Goal: Information Seeking & Learning: Learn about a topic

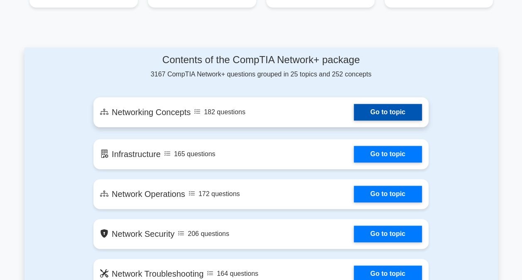
scroll to position [416, 0]
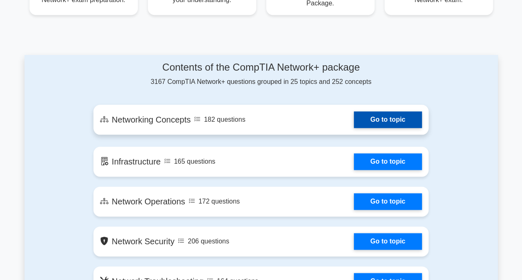
click at [382, 118] on link "Go to topic" at bounding box center [388, 119] width 68 height 17
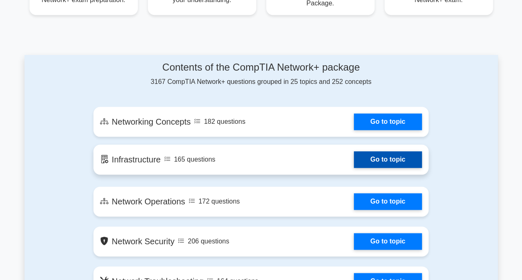
click at [371, 152] on link "Go to topic" at bounding box center [388, 159] width 68 height 17
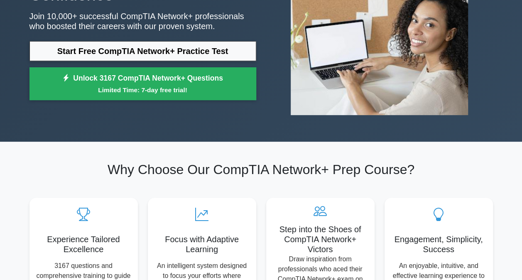
scroll to position [0, 0]
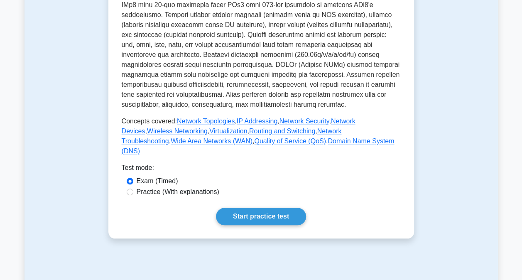
scroll to position [291, 0]
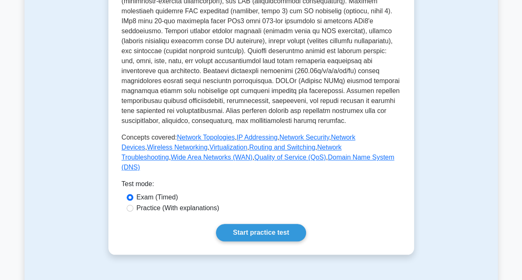
click at [177, 213] on label "Practice (With explanations)" at bounding box center [178, 208] width 83 height 10
click at [133, 212] on input "Practice (With explanations)" at bounding box center [130, 208] width 7 height 7
radio input "true"
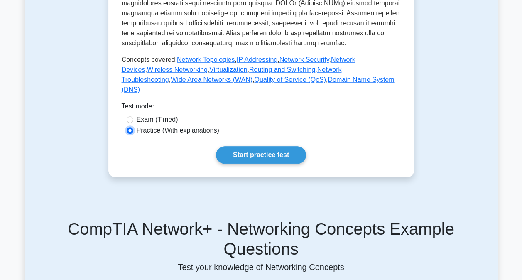
scroll to position [457, 0]
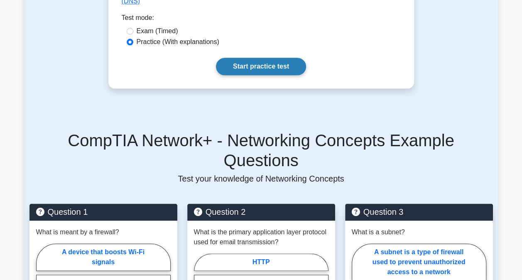
click at [261, 75] on link "Start practice test" at bounding box center [261, 66] width 90 height 17
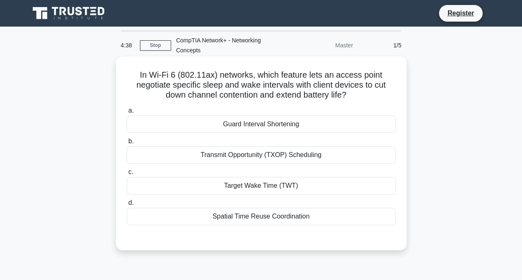
click at [273, 122] on div "Guard Interval Shortening" at bounding box center [261, 124] width 269 height 17
click at [127, 113] on input "a. Guard Interval Shortening" at bounding box center [127, 110] width 0 height 5
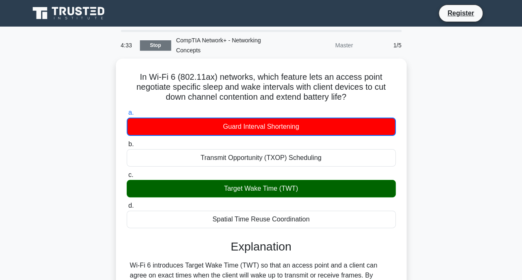
click at [164, 43] on link "Stop" at bounding box center [155, 45] width 31 height 10
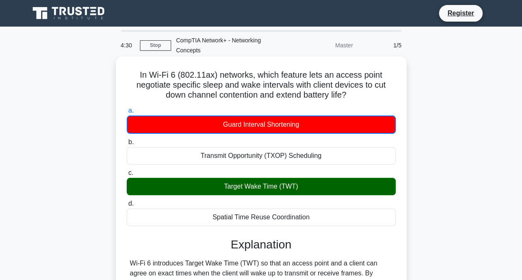
scroll to position [192, 0]
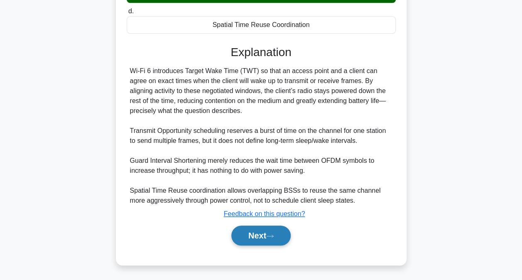
click at [264, 236] on button "Next" at bounding box center [260, 236] width 59 height 20
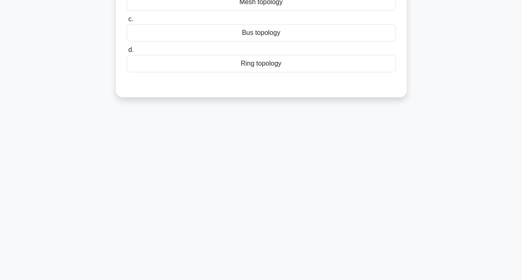
scroll to position [0, 0]
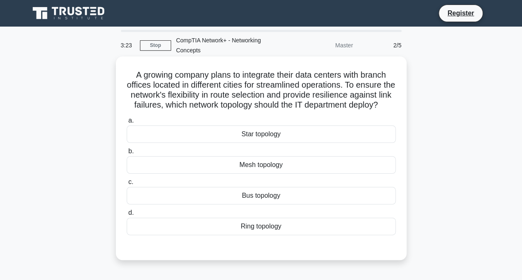
click at [259, 174] on div "Mesh topology" at bounding box center [261, 164] width 269 height 17
click at [127, 154] on input "b. Mesh topology" at bounding box center [127, 151] width 0 height 5
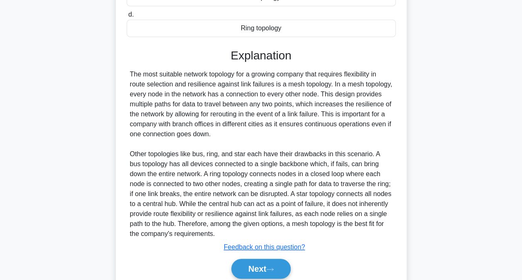
scroll to position [241, 0]
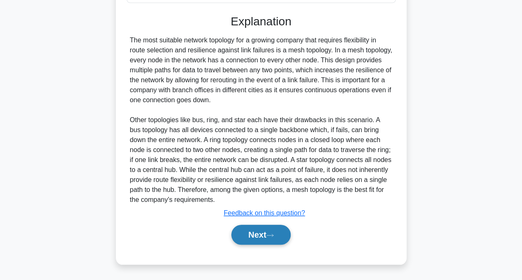
click at [258, 238] on button "Next" at bounding box center [260, 235] width 59 height 20
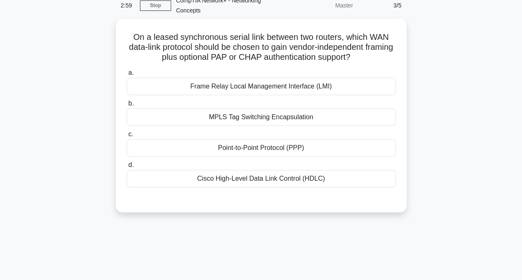
scroll to position [0, 0]
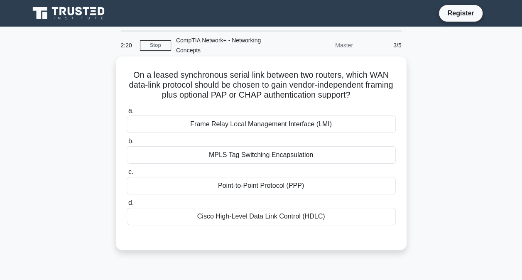
click at [279, 186] on div "Point-to-Point Protocol (PPP)" at bounding box center [261, 185] width 269 height 17
click at [127, 175] on input "c. Point-to-Point Protocol (PPP)" at bounding box center [127, 172] width 0 height 5
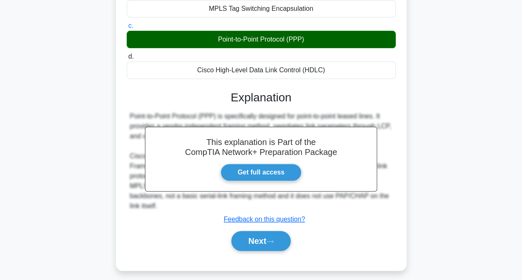
scroll to position [169, 0]
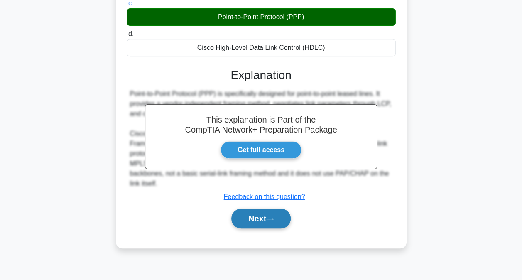
click at [278, 220] on button "Next" at bounding box center [260, 219] width 59 height 20
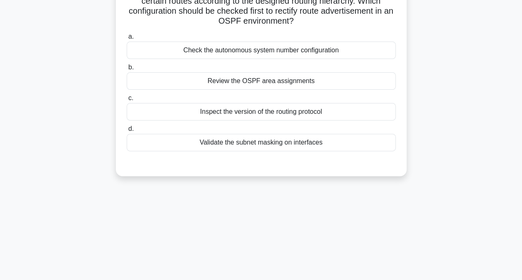
scroll to position [0, 0]
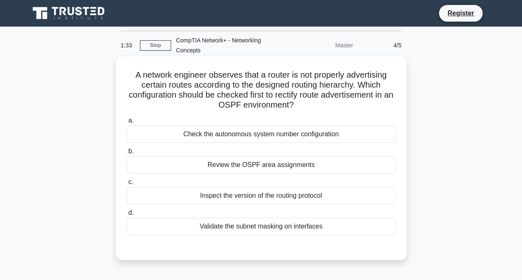
click at [283, 165] on div "Review the OSPF area assignments" at bounding box center [261, 164] width 269 height 17
click at [127, 154] on input "b. Review the OSPF area assignments" at bounding box center [127, 151] width 0 height 5
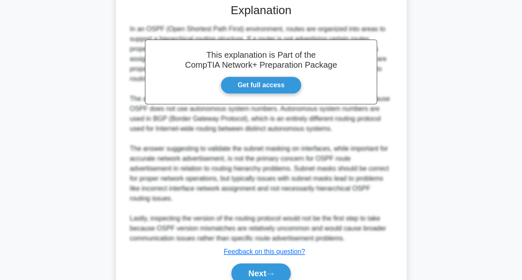
scroll to position [271, 0]
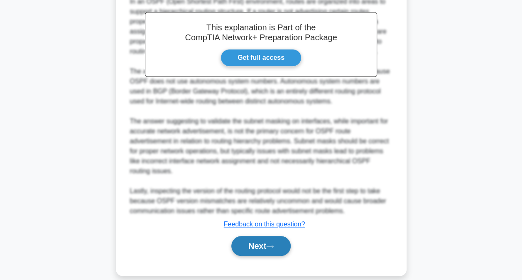
click at [280, 236] on button "Next" at bounding box center [260, 246] width 59 height 20
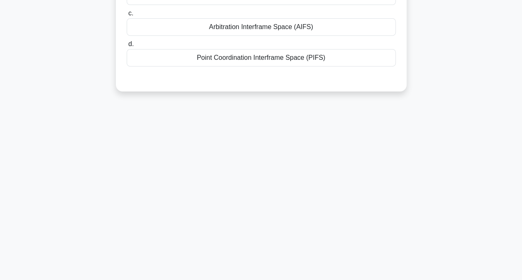
scroll to position [2, 0]
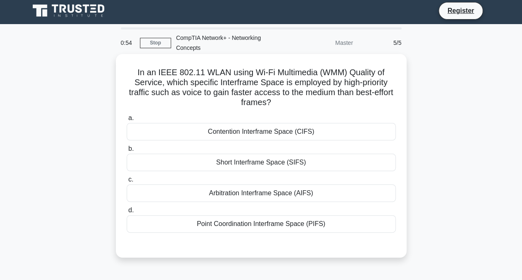
click at [266, 160] on div "Short Interframe Space (SIFS)" at bounding box center [261, 162] width 269 height 17
click at [127, 152] on input "b. Short Interframe Space (SIFS)" at bounding box center [127, 148] width 0 height 5
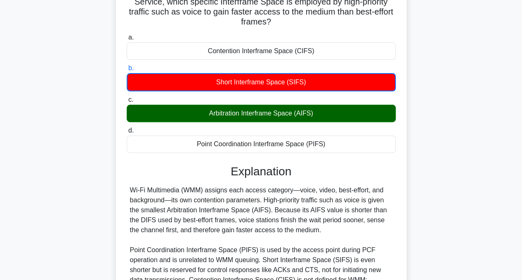
scroll to position [182, 0]
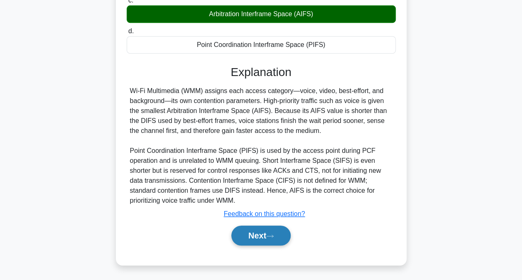
click at [263, 238] on button "Next" at bounding box center [260, 236] width 59 height 20
